Goal: Task Accomplishment & Management: Use online tool/utility

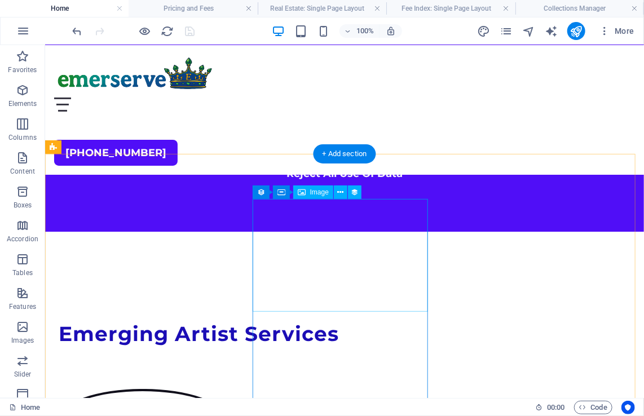
scroll to position [1318, 0]
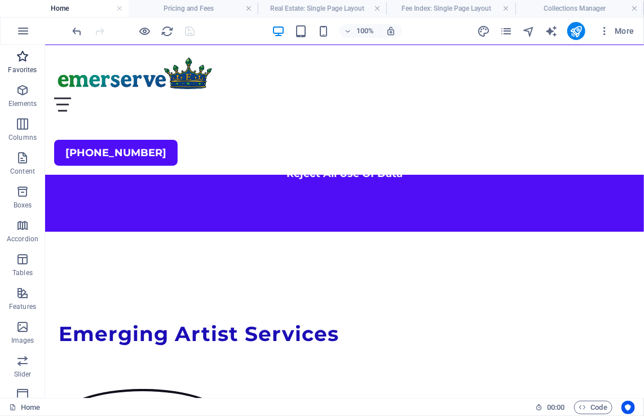
click at [21, 67] on p "Favorites" at bounding box center [22, 69] width 29 height 9
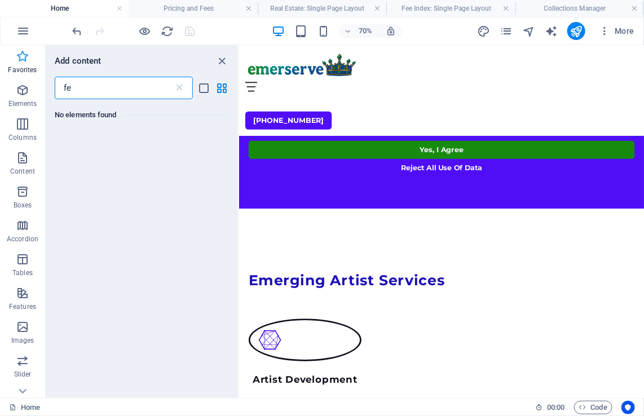
type input "f"
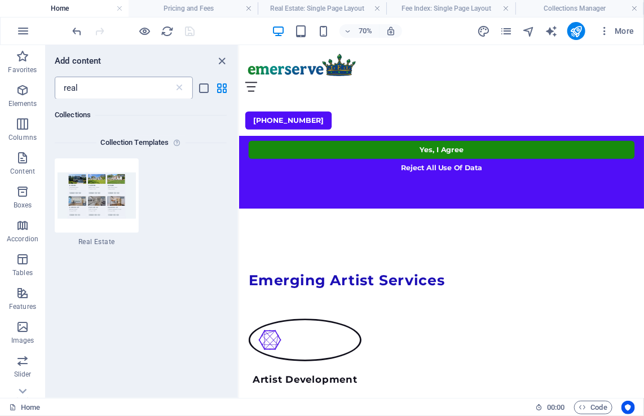
click at [81, 96] on div "Add content real ​ Collections Collection Templates 1 Star Real Estate" at bounding box center [142, 221] width 192 height 353
click at [80, 94] on input "real" at bounding box center [114, 88] width 119 height 23
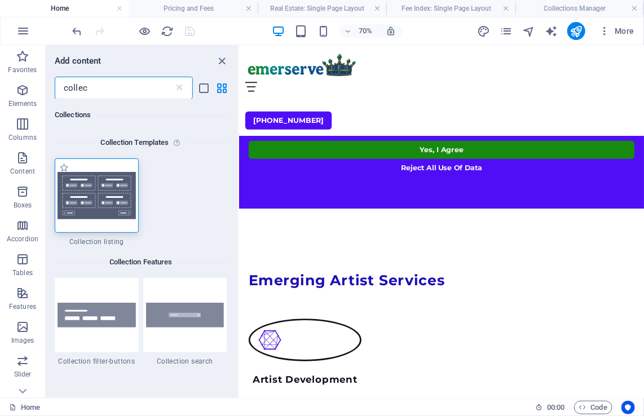
type input "collec"
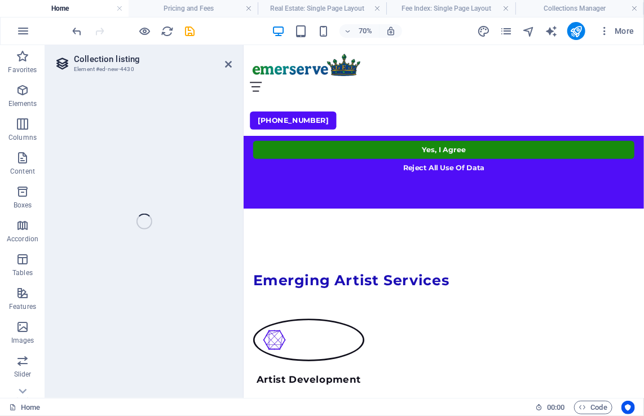
select select
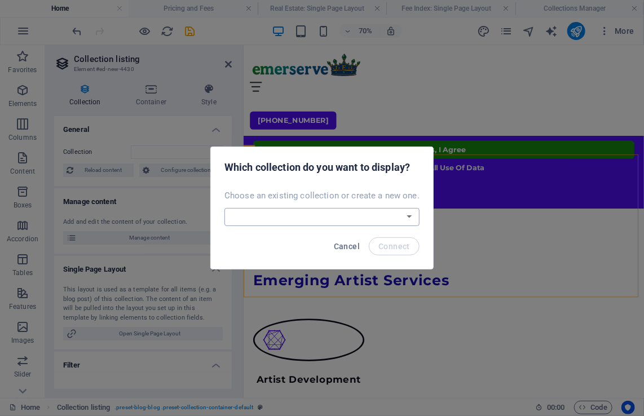
click at [378, 217] on select "Artist Roll Consulting Blog Fee Index Real Estate Create a new collection" at bounding box center [321, 217] width 195 height 18
select select "68ddf8c17a0fb7b37302fd57"
click at [226, 208] on select "Artist Roll Consulting Blog Fee Index Real Estate Create a new collection" at bounding box center [321, 217] width 195 height 18
click at [393, 245] on span "Connect" at bounding box center [394, 246] width 32 height 9
select select "68ddf8c17a0fb7b37302fd57"
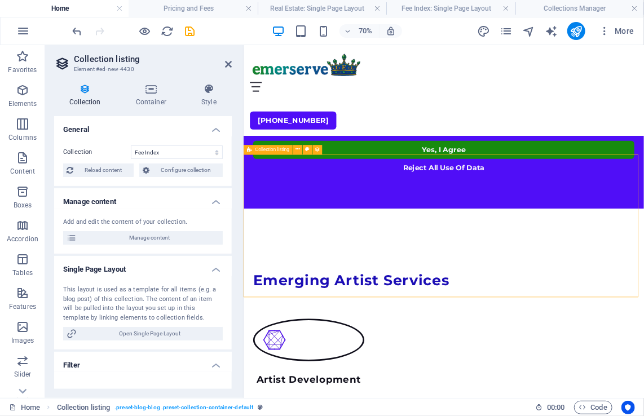
select select "createdAt_DESC"
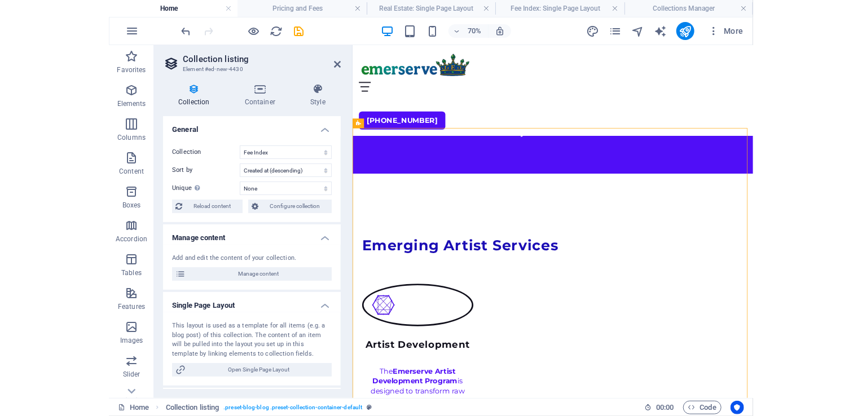
scroll to position [1342, 0]
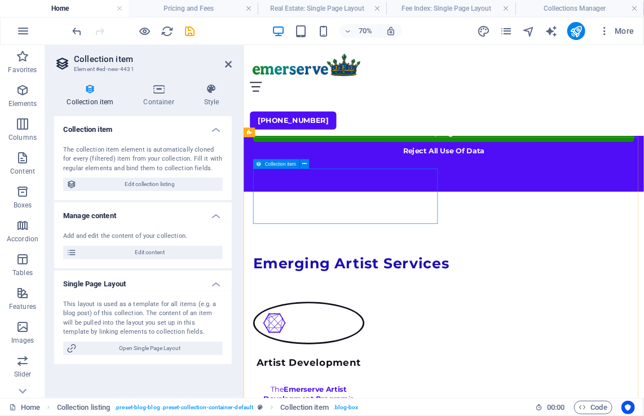
click at [158, 100] on h4 "Container" at bounding box center [161, 95] width 60 height 24
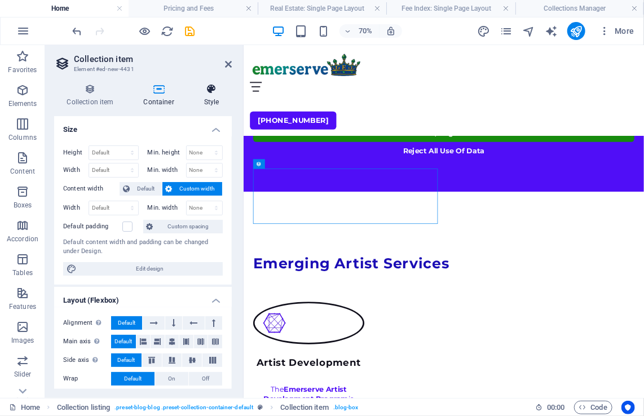
click at [205, 98] on h4 "Style" at bounding box center [211, 95] width 41 height 24
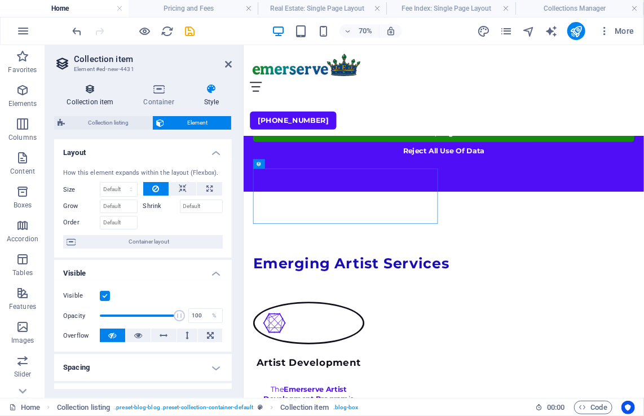
click at [93, 103] on h4 "Collection item" at bounding box center [92, 95] width 77 height 24
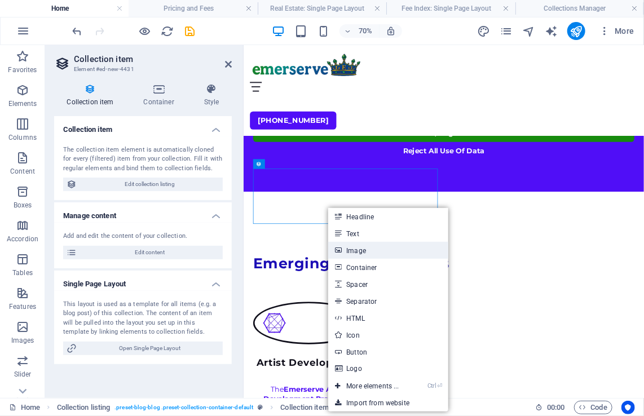
click at [368, 250] on link "Image" at bounding box center [388, 250] width 120 height 17
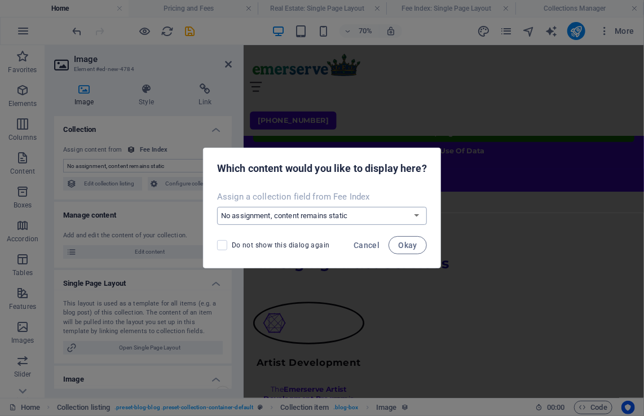
click at [415, 215] on select "No assignment, content remains static Create a new field Created at (Date) Upda…" at bounding box center [322, 216] width 210 height 18
select select "image"
click at [217, 207] on select "No assignment, content remains static Create a new field Created at (Date) Upda…" at bounding box center [322, 216] width 210 height 18
click at [409, 244] on span "Okay" at bounding box center [407, 245] width 19 height 9
select select "image"
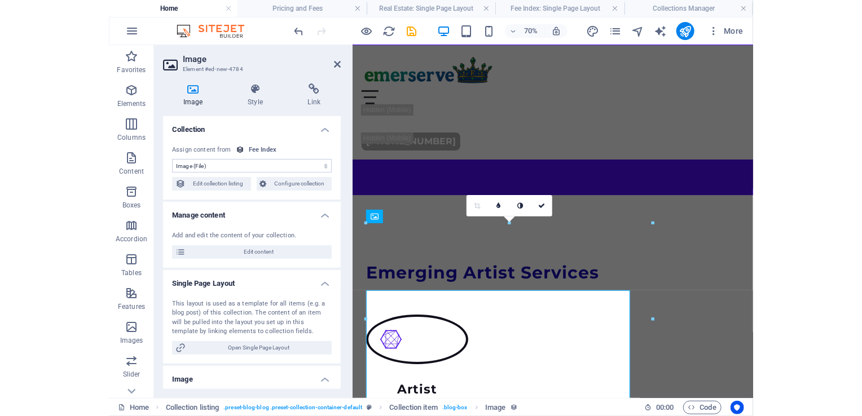
scroll to position [1273, 0]
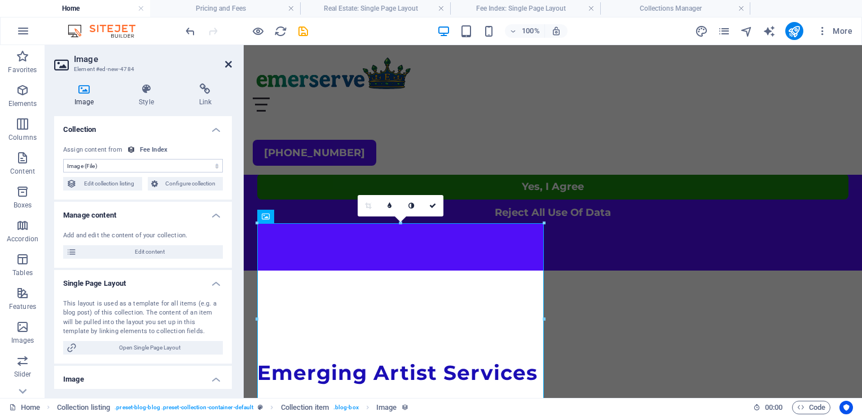
click at [230, 62] on icon at bounding box center [228, 64] width 7 height 9
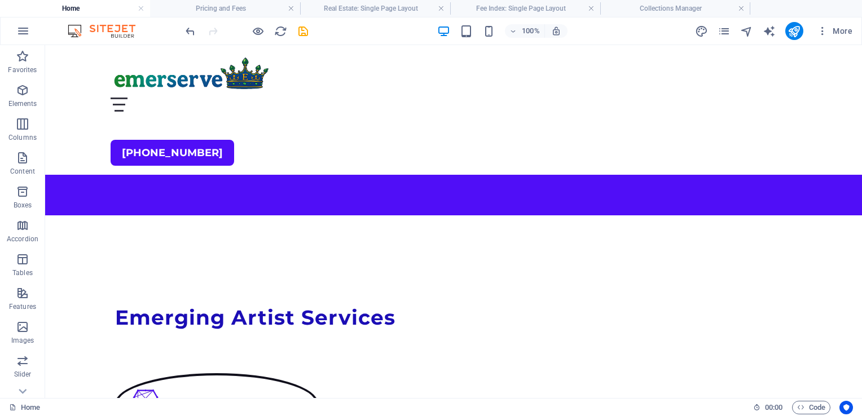
scroll to position [1329, 0]
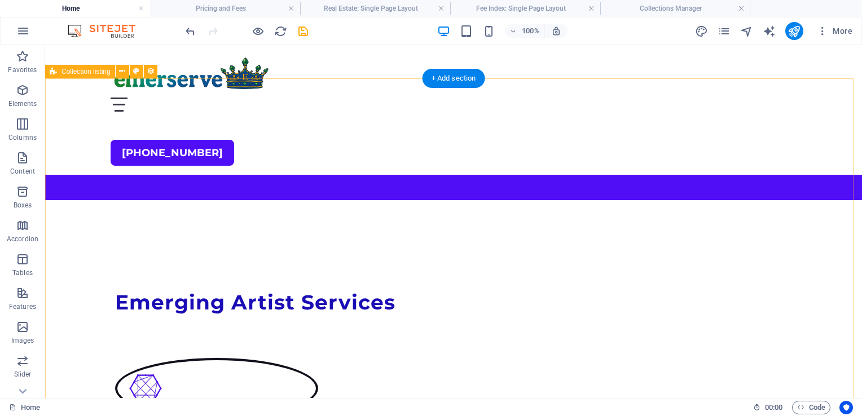
drag, startPoint x: 846, startPoint y: 152, endPoint x: 848, endPoint y: 170, distance: 18.2
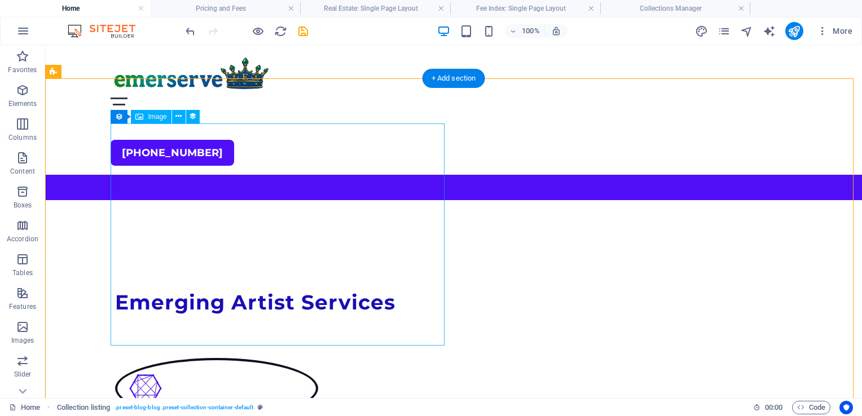
select select "image"
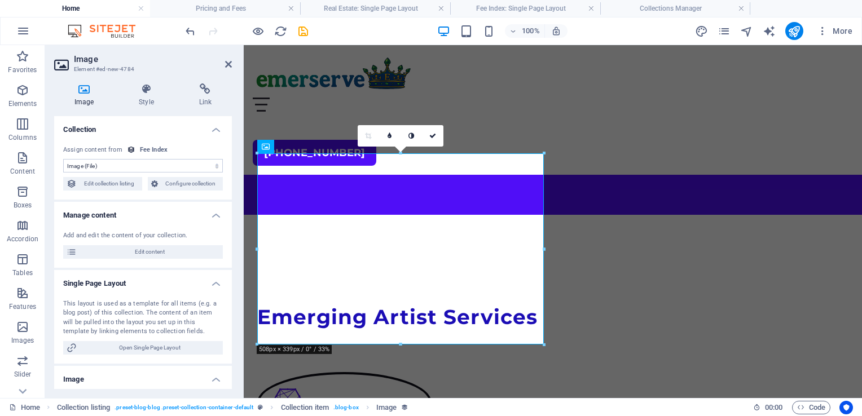
scroll to position [1343, 0]
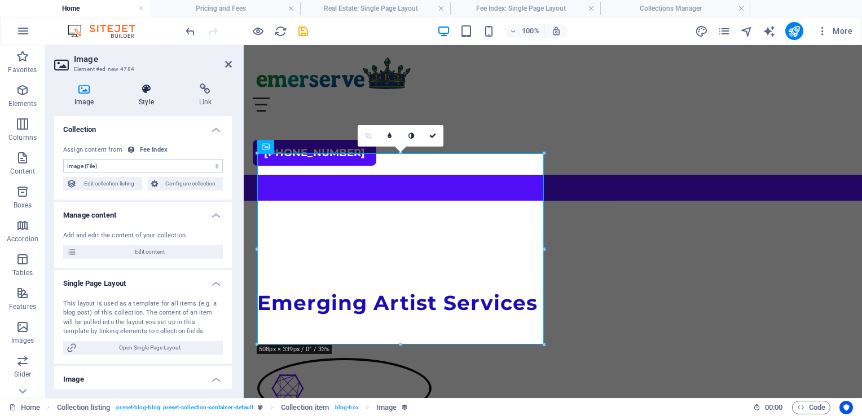
click at [142, 100] on h4 "Style" at bounding box center [148, 95] width 60 height 24
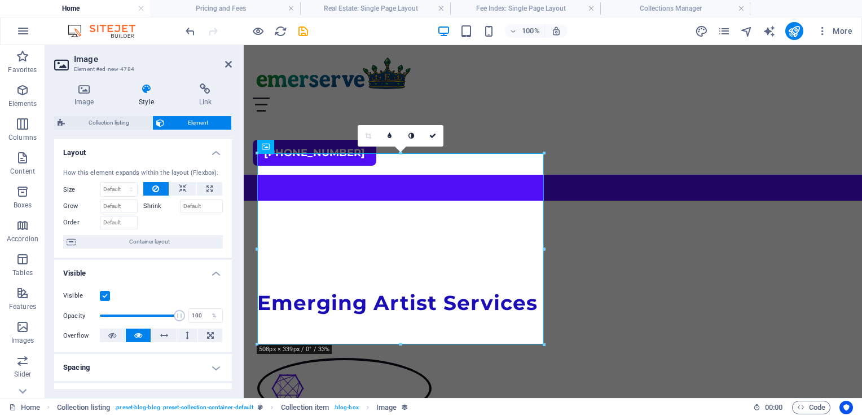
scroll to position [219, 0]
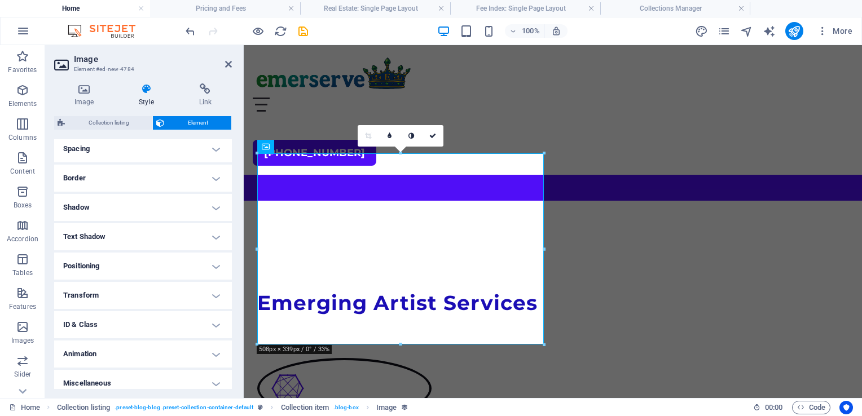
click at [162, 152] on h4 "Spacing" at bounding box center [143, 148] width 178 height 27
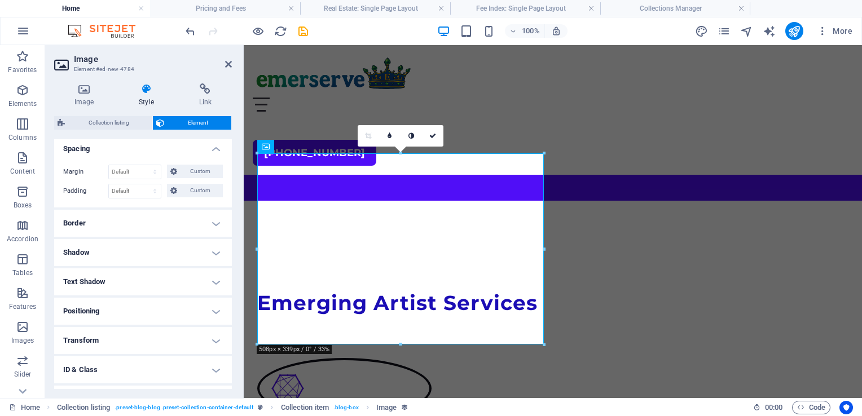
click at [232, 198] on div "Image Style Link Collection No assignment, content remains static Created at (D…" at bounding box center [143, 236] width 196 height 324
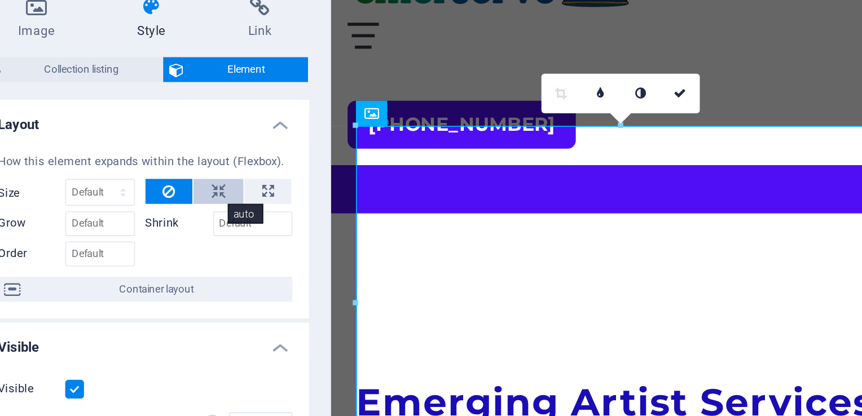
click at [179, 188] on icon at bounding box center [183, 189] width 8 height 14
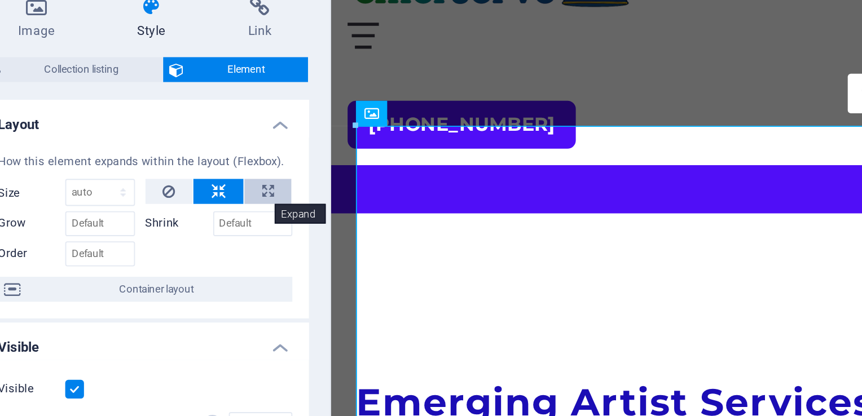
click at [206, 188] on icon at bounding box center [209, 189] width 6 height 14
type input "100"
select select "%"
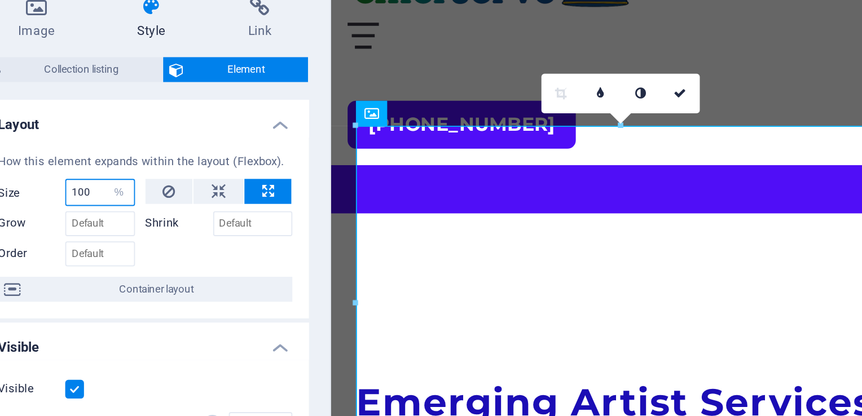
click at [115, 192] on input "100" at bounding box center [118, 190] width 37 height 14
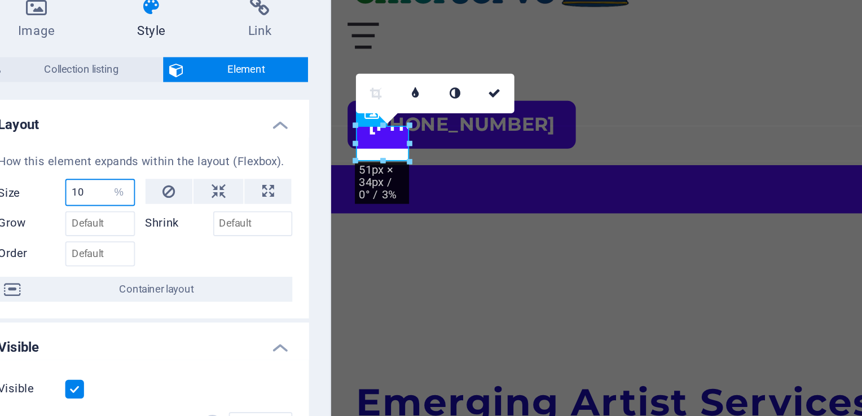
type input "1"
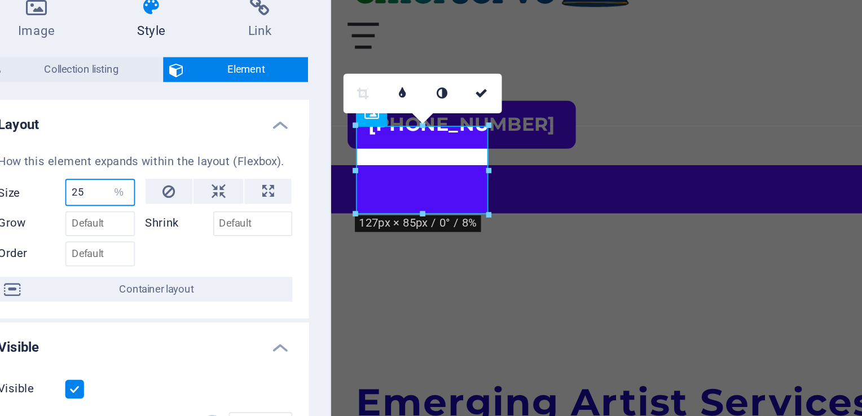
type input "2"
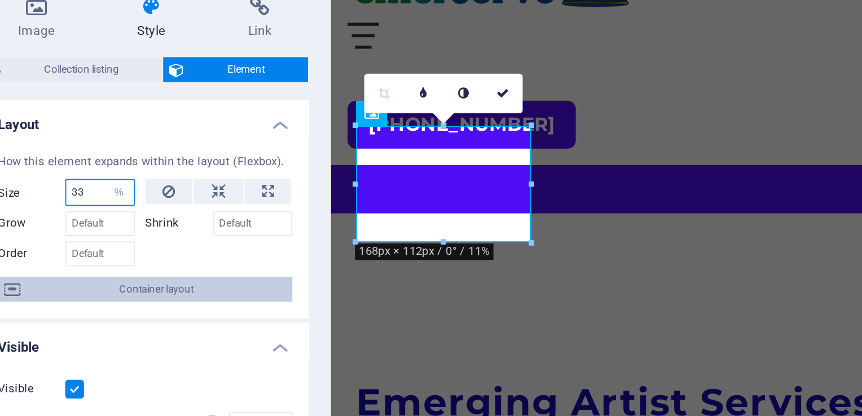
type input "33"
click at [147, 243] on span "Container layout" at bounding box center [149, 242] width 140 height 14
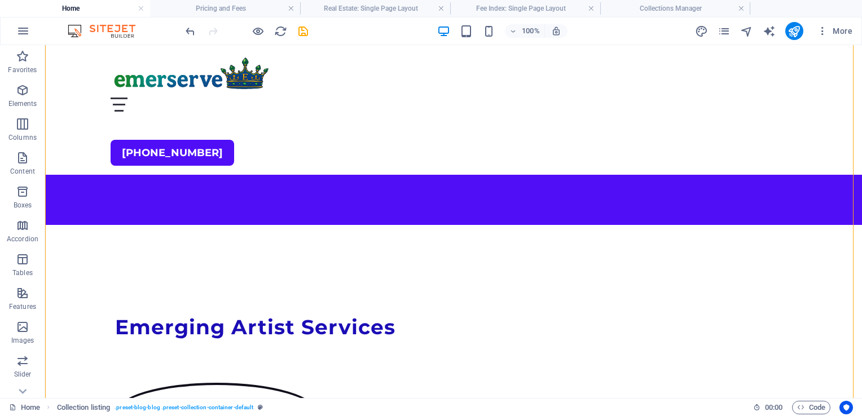
scroll to position [1230, 0]
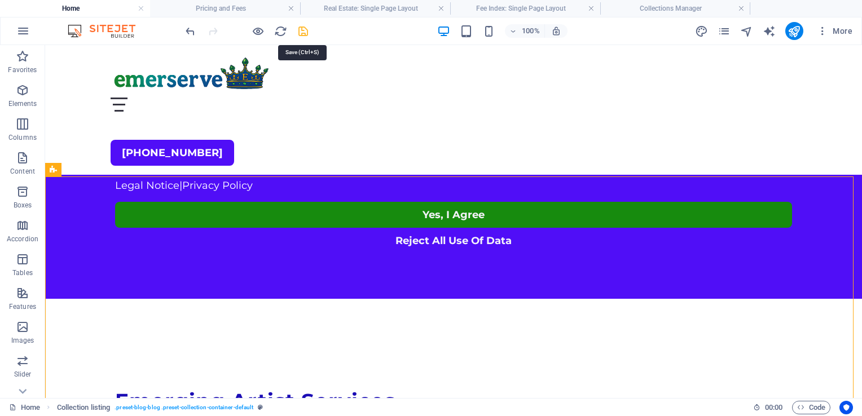
click at [301, 33] on icon "save" at bounding box center [303, 31] width 13 height 13
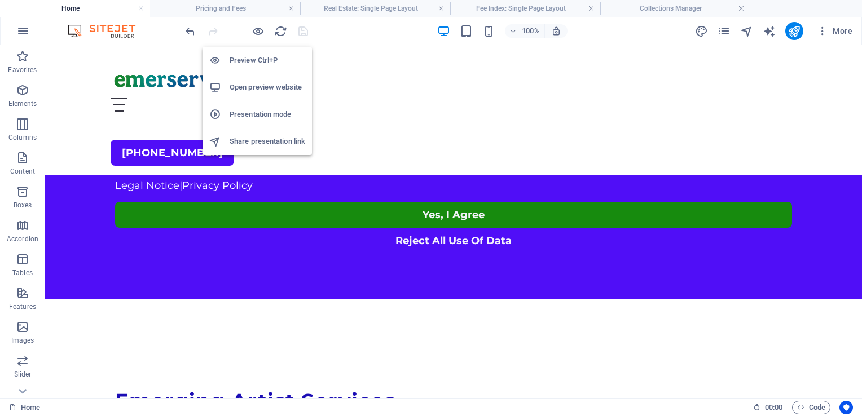
click at [253, 86] on h6 "Open preview website" at bounding box center [268, 88] width 76 height 14
